Goal: Information Seeking & Learning: Understand process/instructions

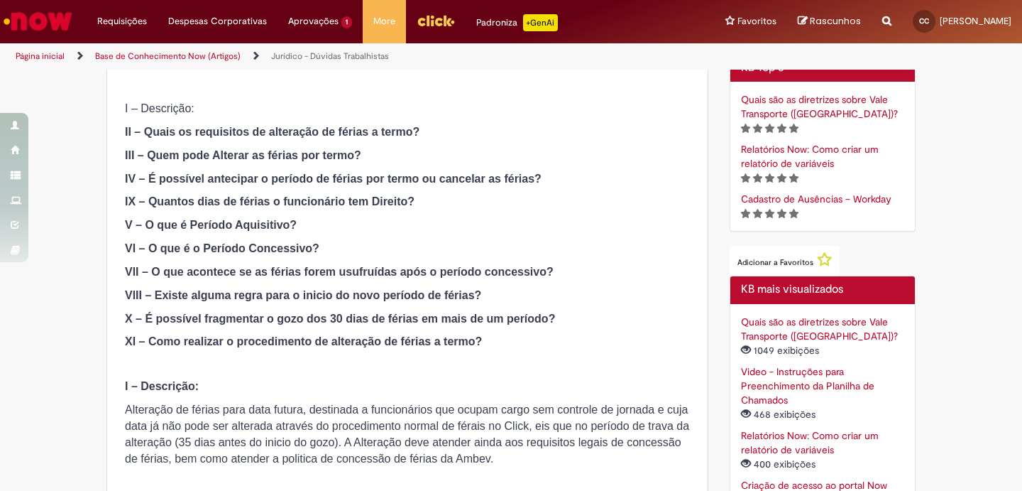
scroll to position [356, 0]
click at [166, 442] on span "Alteração de férias para data futura, destinada a funcionários que ocupam cargo…" at bounding box center [407, 433] width 564 height 61
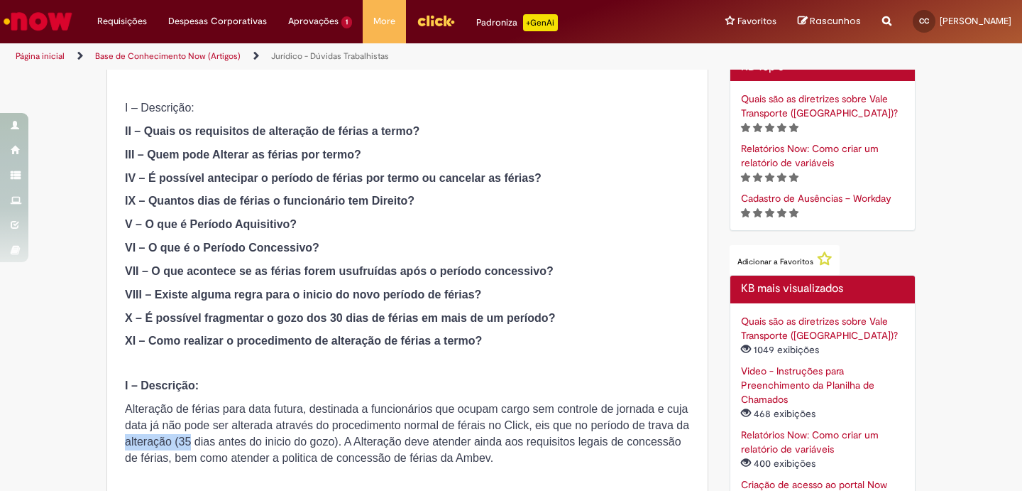
drag, startPoint x: 167, startPoint y: 442, endPoint x: 185, endPoint y: 442, distance: 17.8
click at [185, 442] on span "Alteração de férias para data futura, destinada a funcionários que ocupam cargo…" at bounding box center [407, 433] width 564 height 61
drag, startPoint x: 180, startPoint y: 442, endPoint x: 207, endPoint y: 440, distance: 27.7
click at [207, 440] on span "Alteração de férias para data futura, destinada a funcionários que ocupam cargo…" at bounding box center [407, 433] width 564 height 61
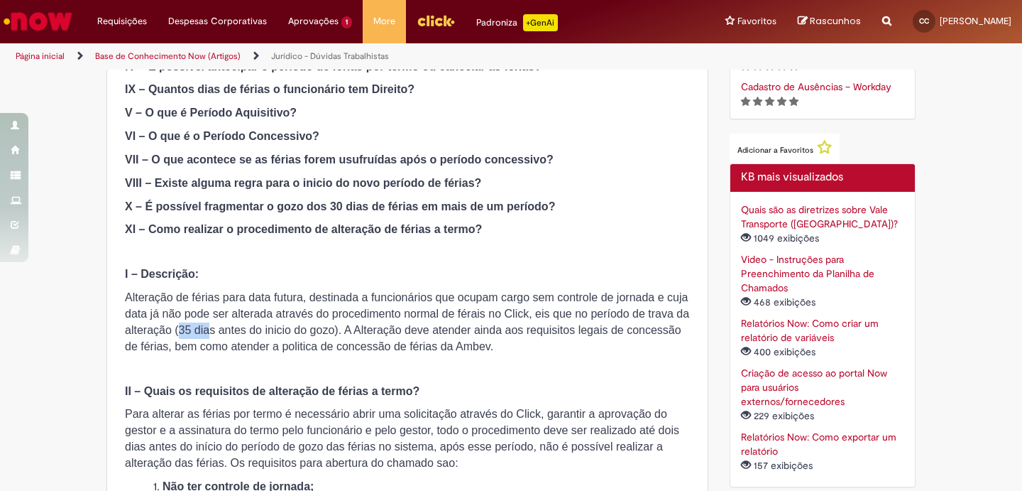
scroll to position [469, 0]
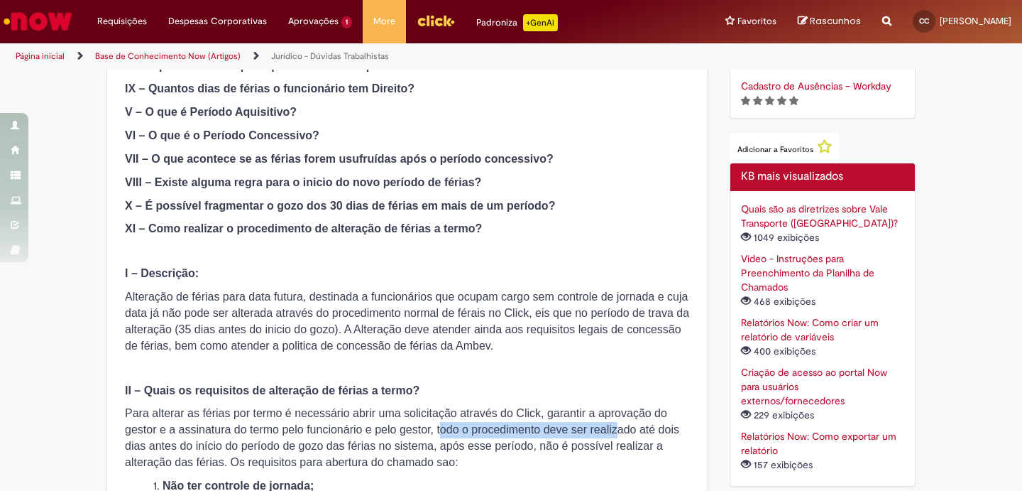
drag, startPoint x: 440, startPoint y: 432, endPoint x: 616, endPoint y: 424, distance: 177.0
click at [616, 425] on span "Para alterar as férias por termo é necessário abrir uma solicitação através do …" at bounding box center [402, 437] width 555 height 61
click at [498, 444] on span "Para alterar as férias por termo é necessário abrir uma solicitação através do …" at bounding box center [402, 437] width 555 height 61
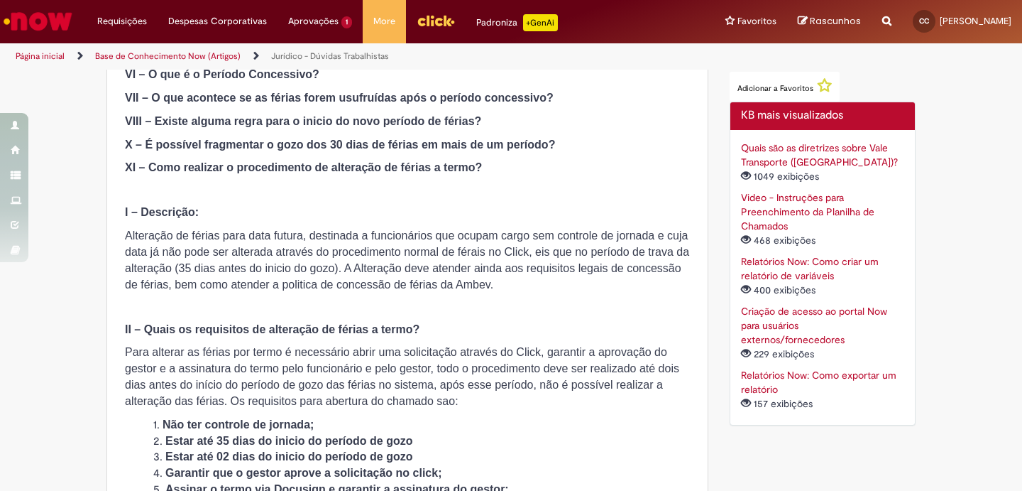
scroll to position [535, 0]
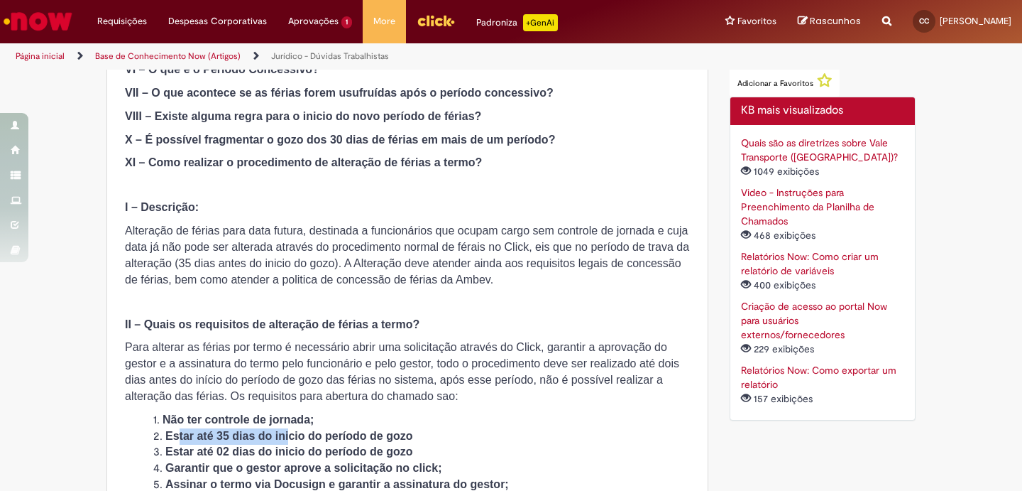
drag, startPoint x: 179, startPoint y: 435, endPoint x: 290, endPoint y: 431, distance: 111.6
click at [290, 431] on strong "Estar até 35 dias do inicio do período de gozo" at bounding box center [289, 436] width 248 height 12
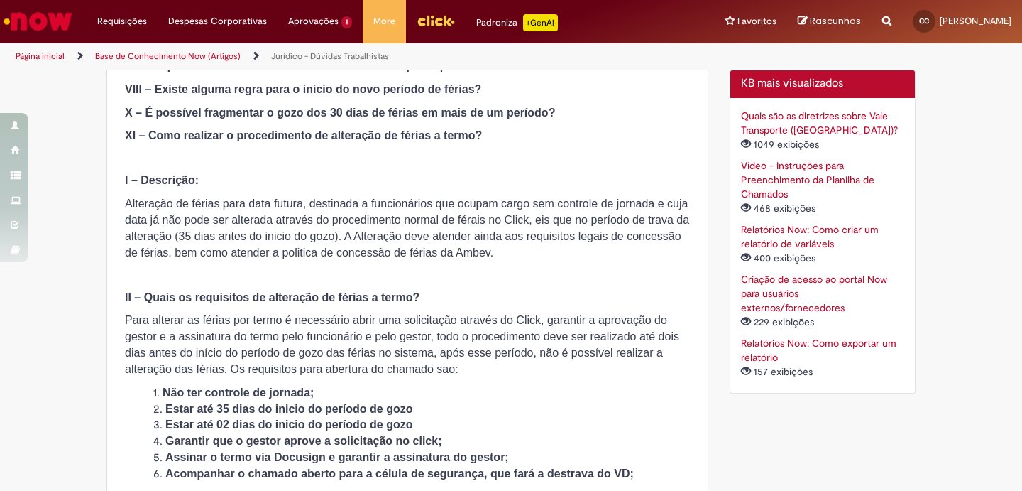
scroll to position [565, 0]
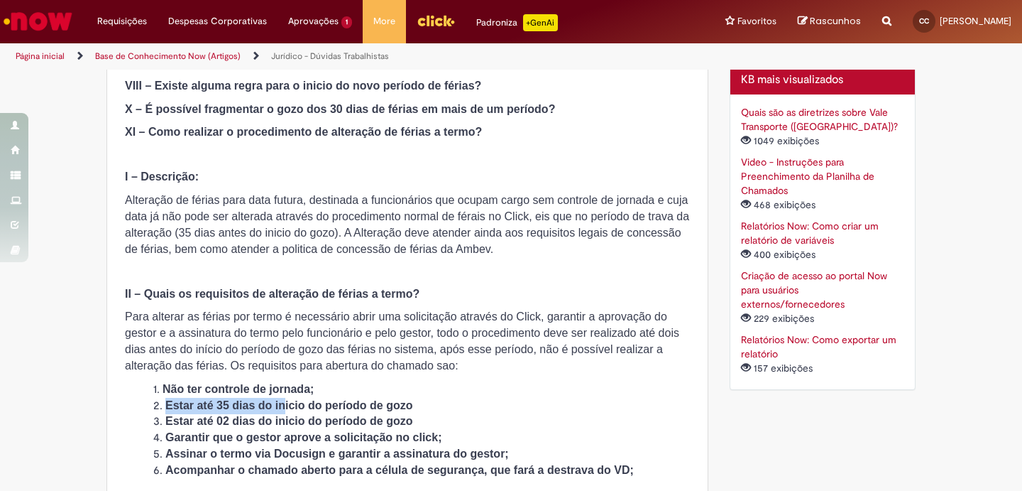
drag, startPoint x: 164, startPoint y: 403, endPoint x: 285, endPoint y: 404, distance: 121.4
click at [285, 404] on li "Estar até 35 dias do inicio do período de gozo" at bounding box center [421, 406] width 537 height 16
click at [282, 406] on strong "Estar até 35 dias do inicio do período de gozo" at bounding box center [289, 405] width 248 height 12
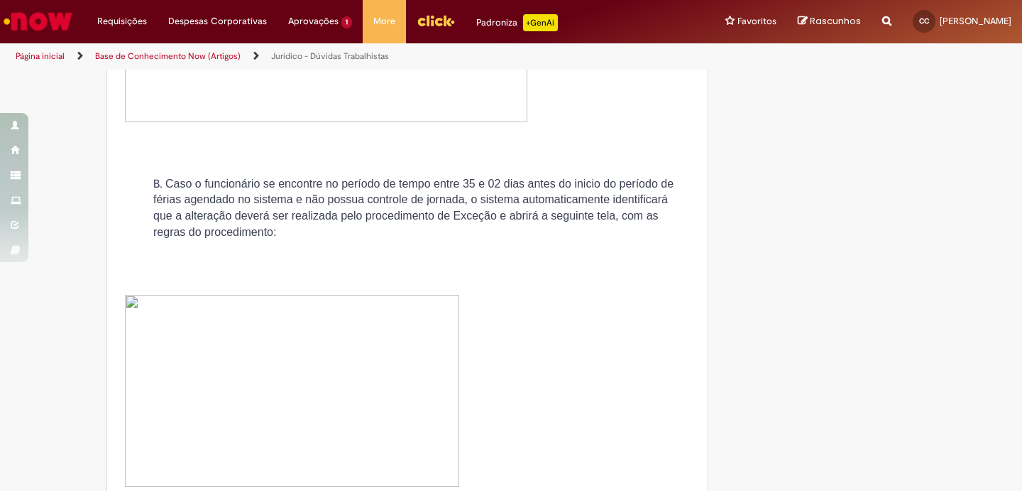
scroll to position [3046, 0]
drag, startPoint x: 376, startPoint y: 185, endPoint x: 560, endPoint y: 175, distance: 184.2
click at [560, 175] on div "I – Descrição: II – Quais os requisitos de alteração de férias a termo? III – Q…" at bounding box center [407, 98] width 565 height 5376
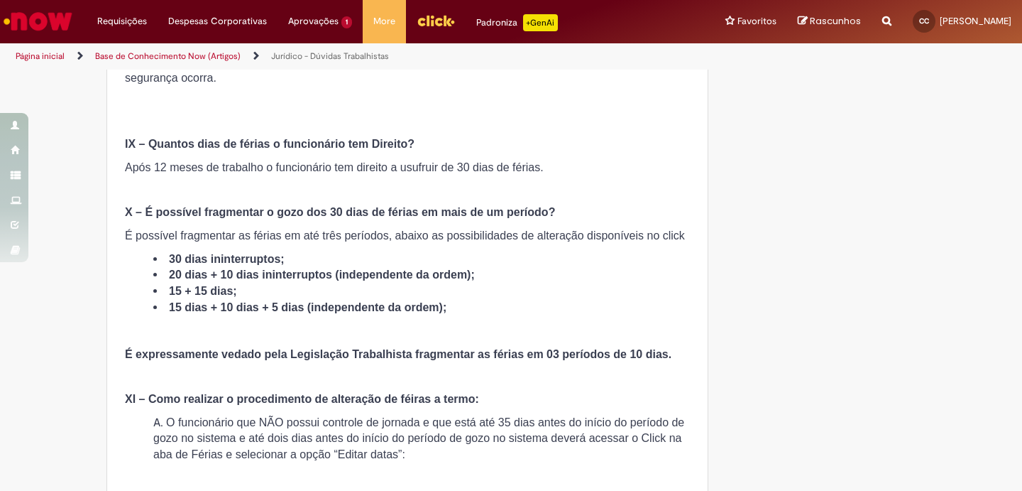
scroll to position [2197, 0]
